Goal: Information Seeking & Learning: Learn about a topic

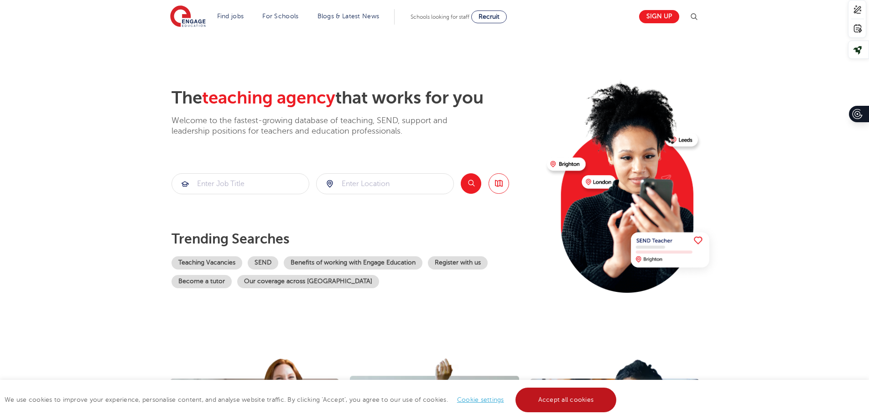
click at [551, 407] on link "Accept all cookies" at bounding box center [566, 400] width 101 height 25
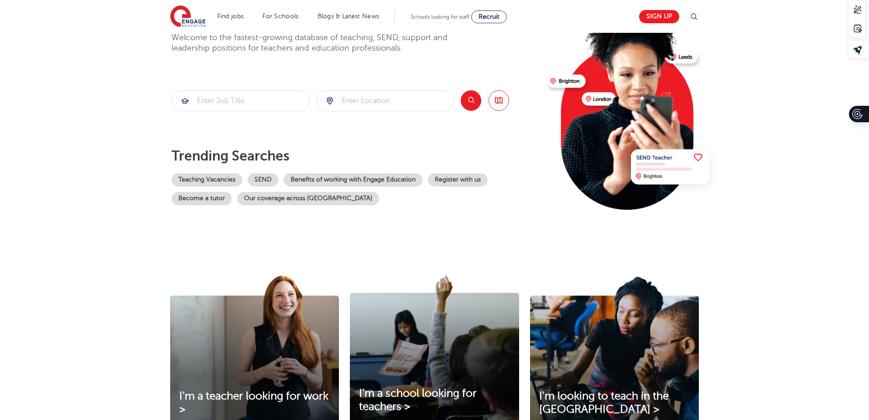
scroll to position [89, 0]
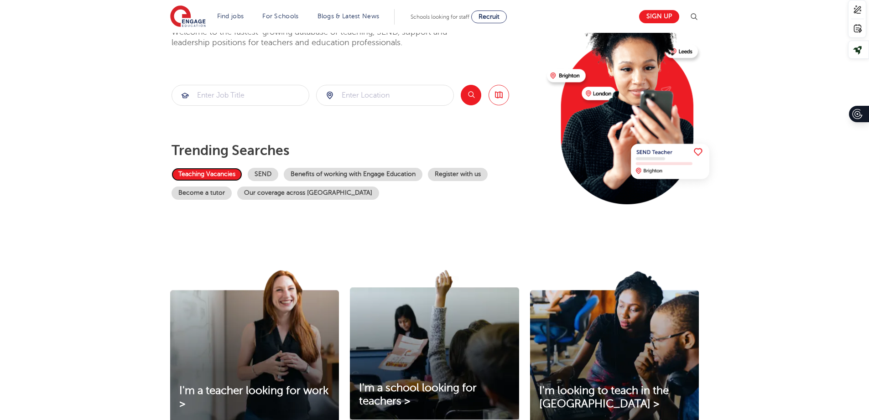
click at [196, 170] on link "Teaching Vacancies" at bounding box center [207, 174] width 71 height 13
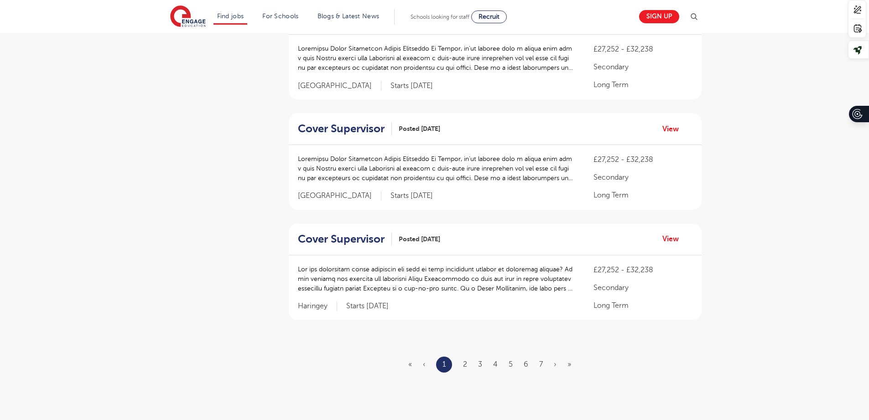
scroll to position [967, 0]
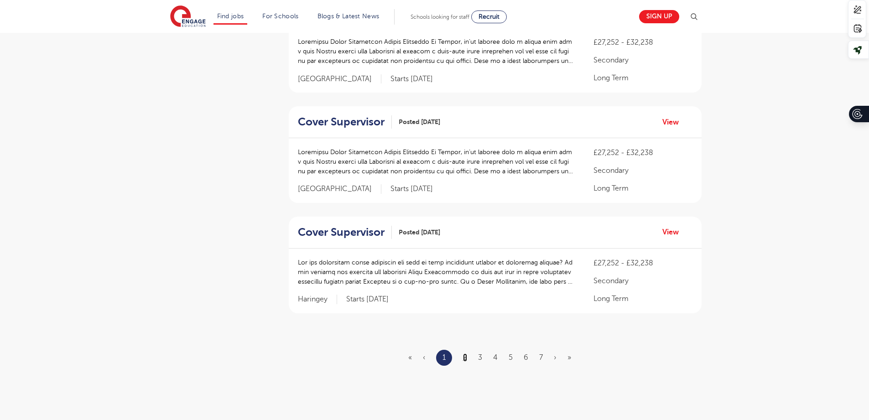
click at [464, 357] on link "2" at bounding box center [465, 358] width 4 height 8
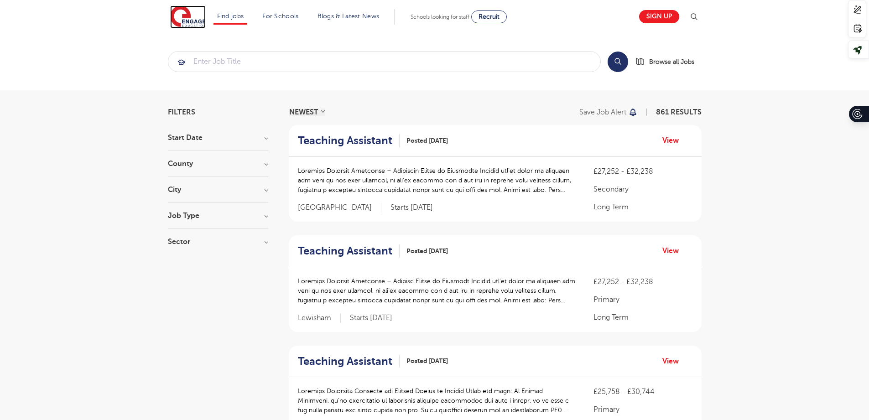
click at [193, 19] on img at bounding box center [188, 16] width 36 height 23
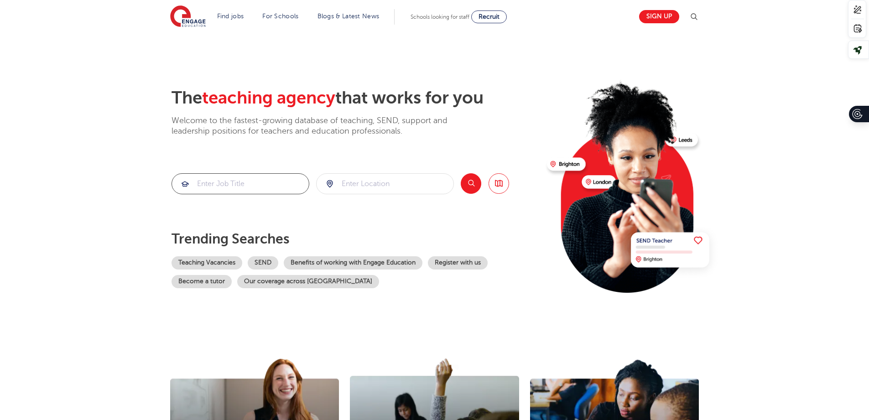
click at [256, 185] on input "search" at bounding box center [240, 184] width 137 height 20
click at [213, 260] on link "Teaching Vacancies" at bounding box center [207, 262] width 71 height 13
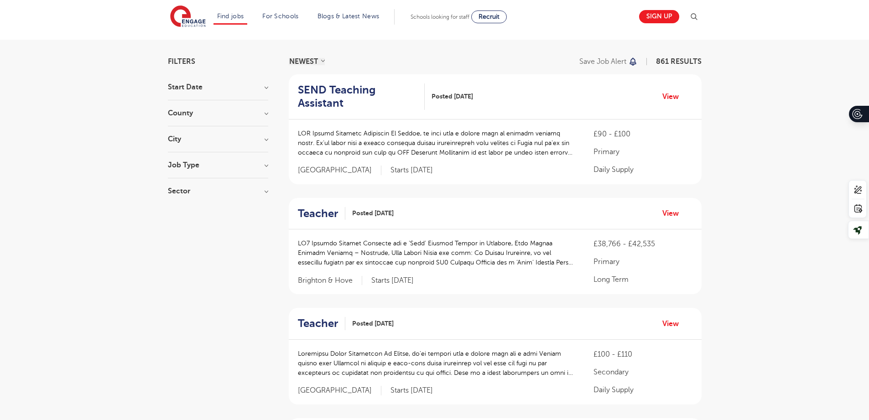
scroll to position [89, 0]
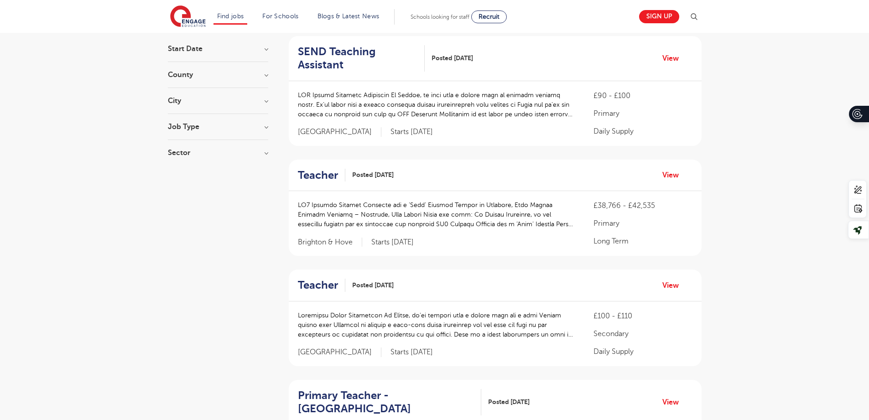
click at [266, 128] on h3 "Job Type" at bounding box center [218, 126] width 100 height 7
click at [182, 146] on label "Long Term 146" at bounding box center [209, 146] width 54 height 12
click at [182, 146] on input "Long Term 146" at bounding box center [185, 144] width 6 height 6
checkbox input "true"
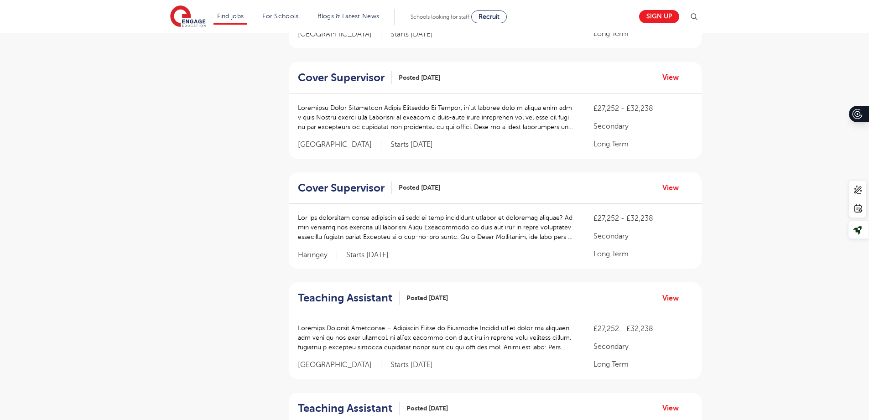
scroll to position [532, 0]
click at [869, 15] on html "Find jobs All vacancies We have one of the UK's largest database. and with hund…" at bounding box center [434, 264] width 869 height 1593
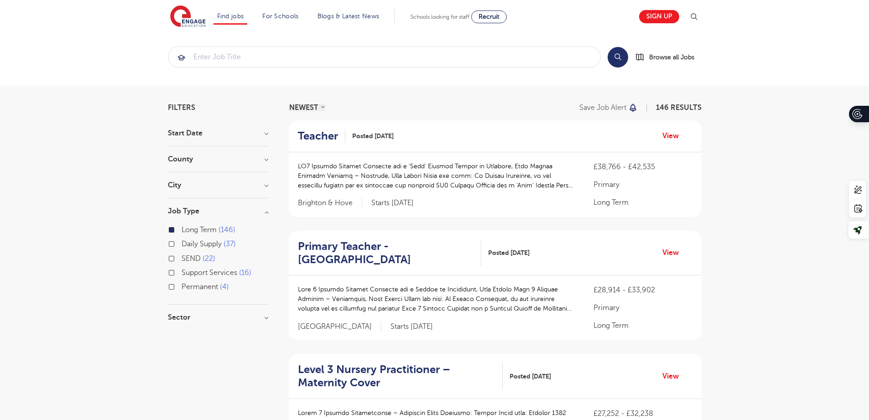
scroll to position [0, 0]
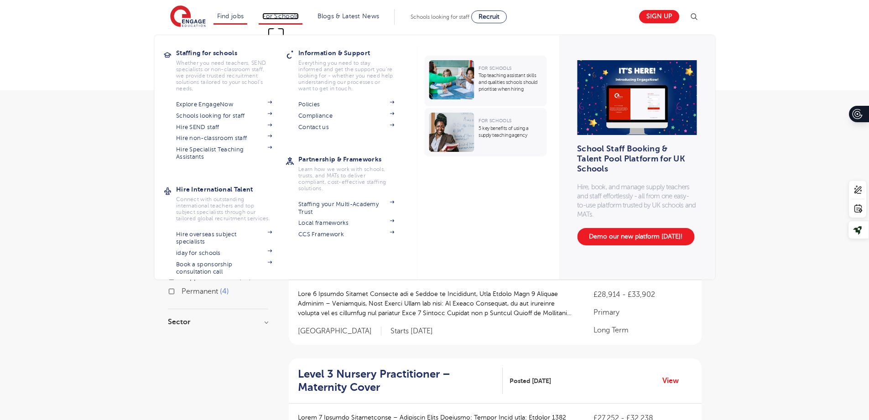
click at [277, 16] on link "For Schools" at bounding box center [280, 16] width 36 height 7
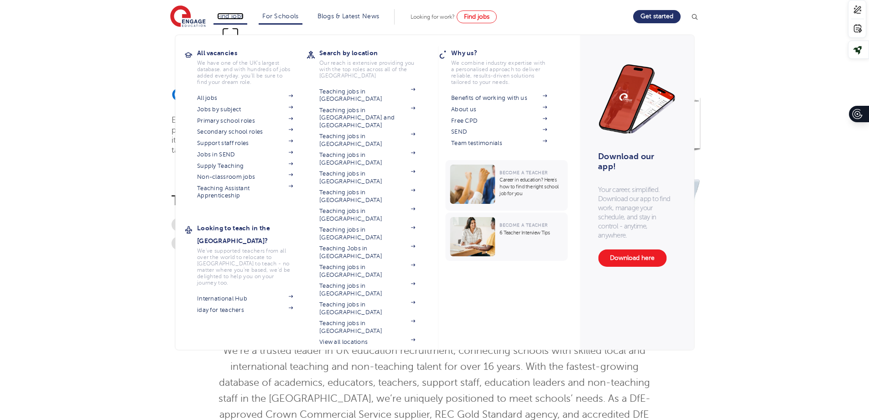
click at [234, 16] on link "Find jobs" at bounding box center [230, 16] width 27 height 7
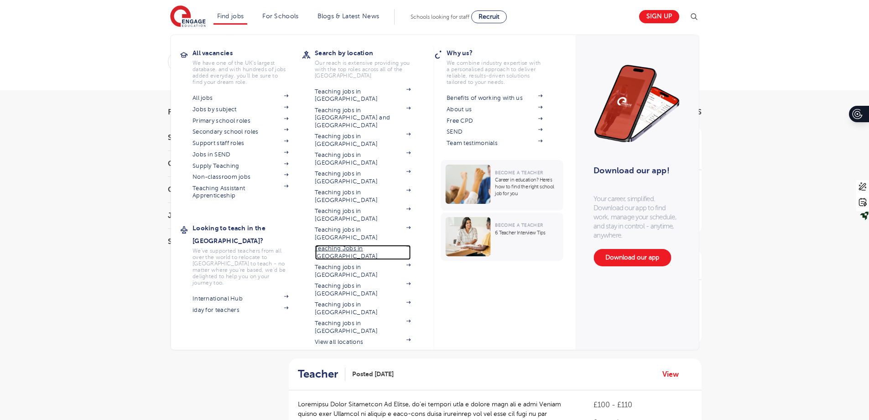
click at [347, 245] on link "Teaching Jobs in [GEOGRAPHIC_DATA]" at bounding box center [363, 252] width 96 height 15
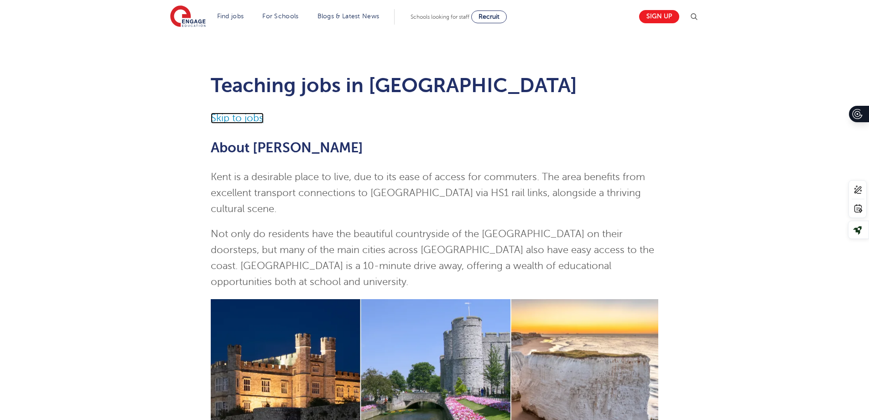
click at [229, 118] on link "Skip to jobs" at bounding box center [237, 118] width 53 height 11
